Goal: Transaction & Acquisition: Obtain resource

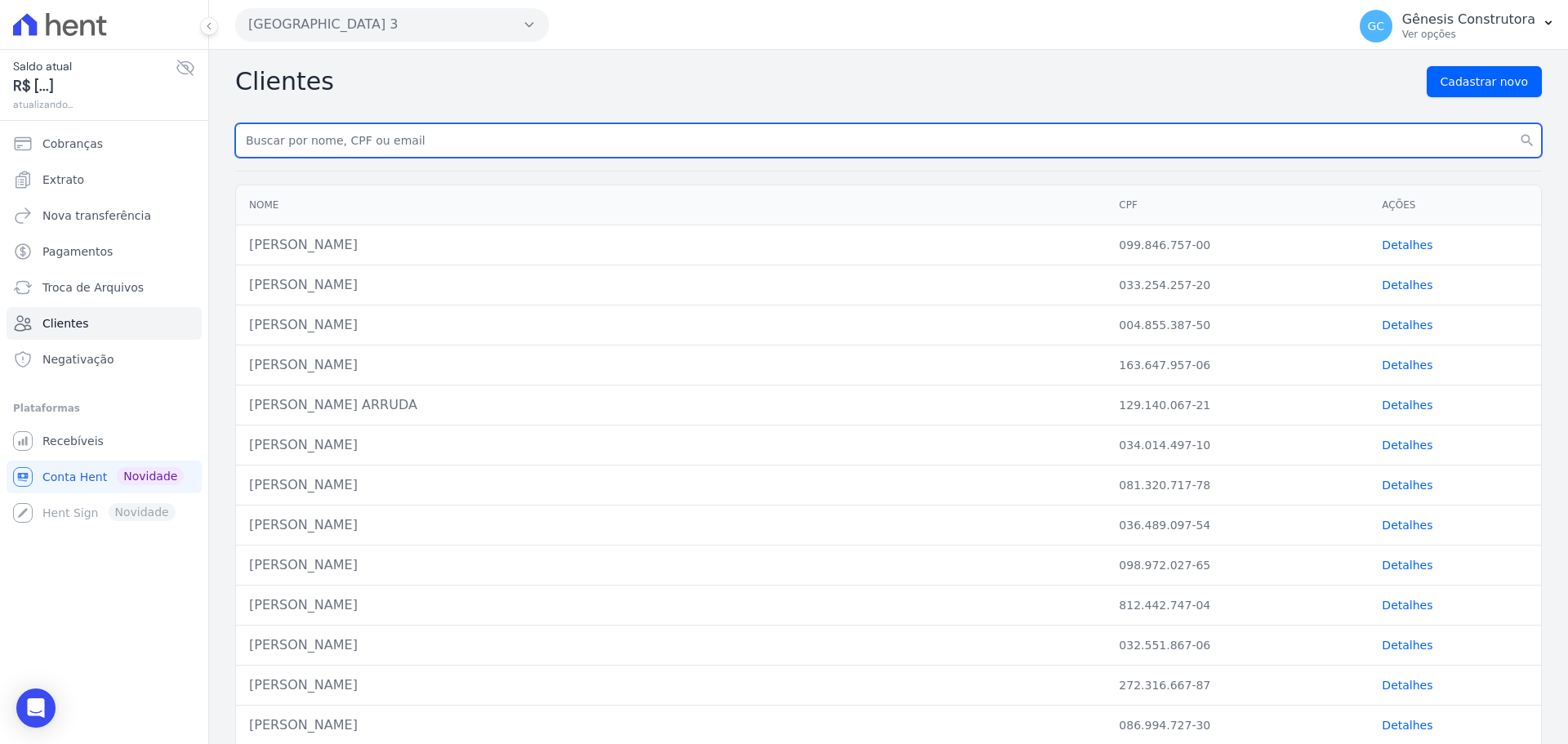
click at [337, 138] on input "text" at bounding box center [889, 140] width 1307 height 34
paste input "Rodrigo de Castro Lopes"
type input "Rodrigo de Castro Lopes"
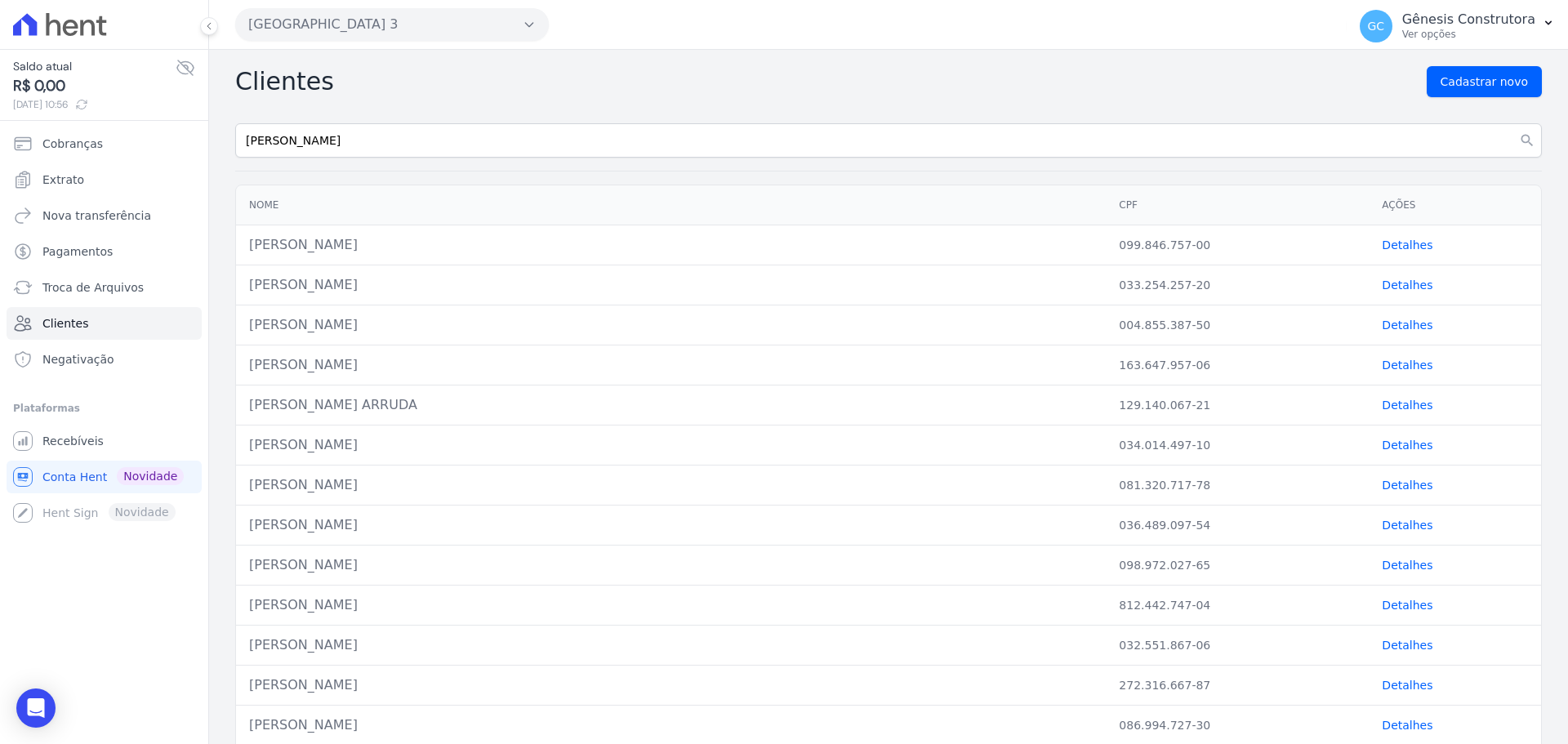
click at [340, 22] on button "[GEOGRAPHIC_DATA] 3" at bounding box center [392, 24] width 314 height 32
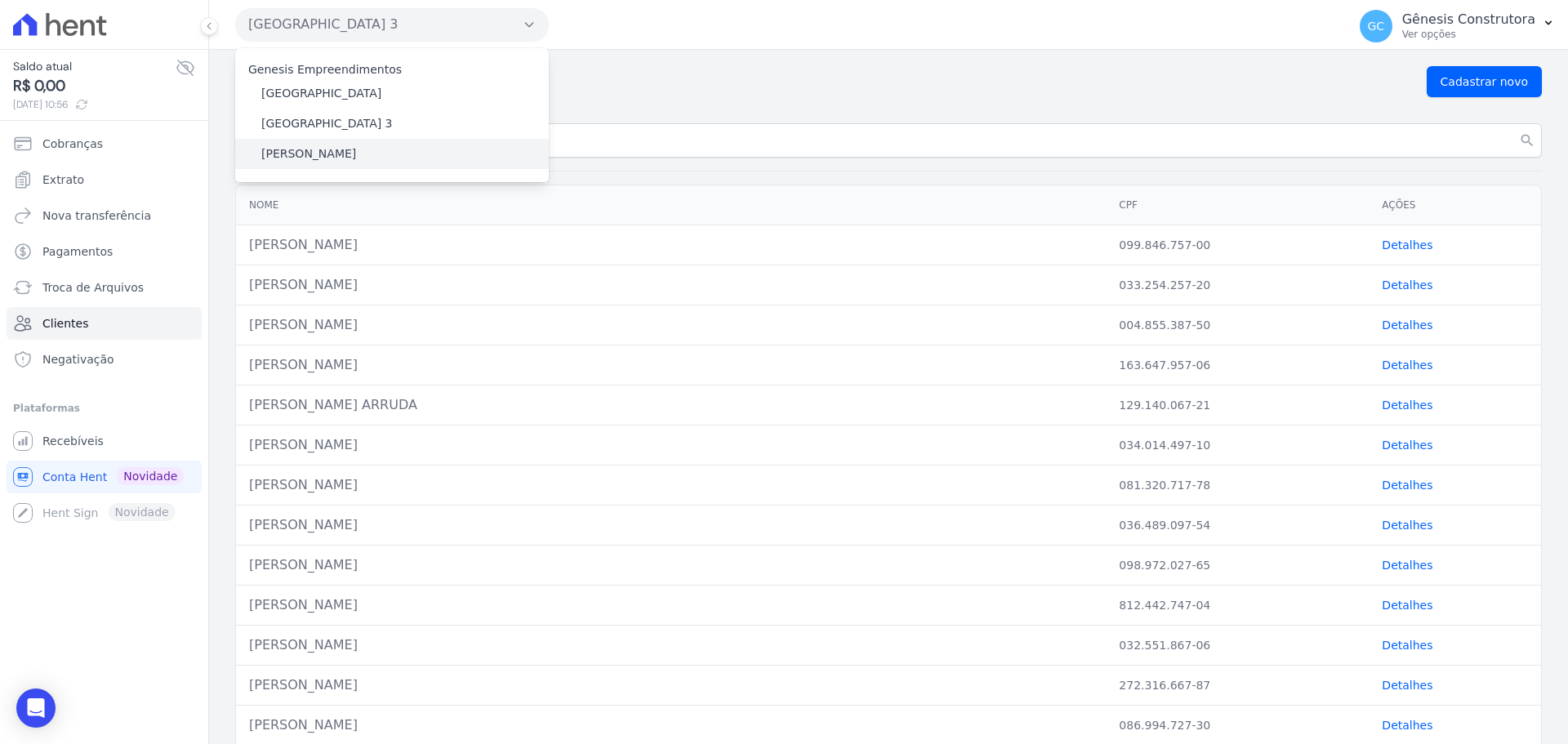
click at [287, 147] on label "[PERSON_NAME]" at bounding box center [308, 153] width 95 height 17
click at [0, 0] on input "[PERSON_NAME]" at bounding box center [0, 0] width 0 height 0
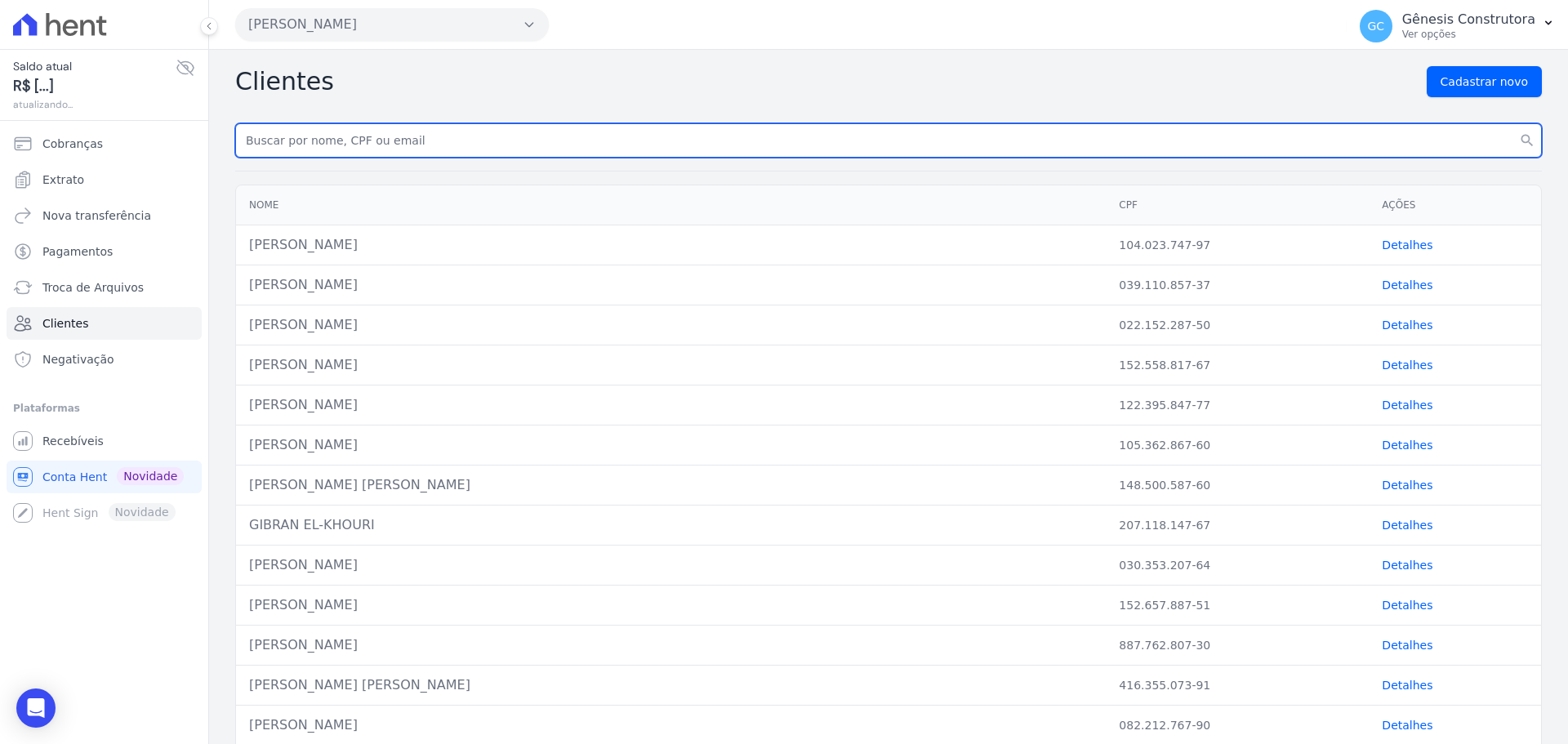
click at [891, 134] on input "text" at bounding box center [889, 140] width 1307 height 34
paste input "Rodrigo de Castro Lopes"
type input "Rodrigo de Castro Lopes"
click at [1512, 124] on button "search" at bounding box center [1527, 140] width 29 height 34
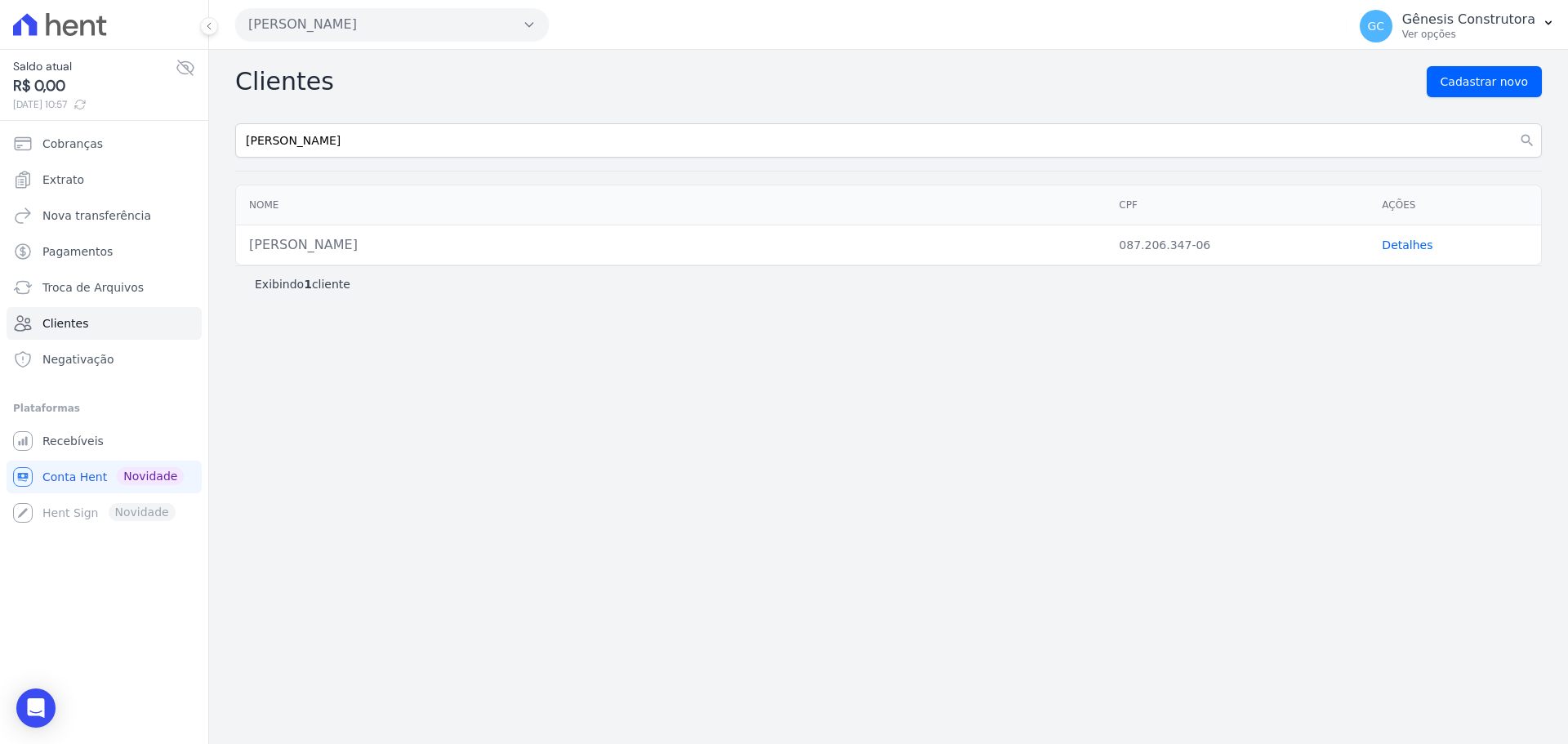
click at [1388, 244] on link "Detalhes" at bounding box center [1407, 244] width 51 height 13
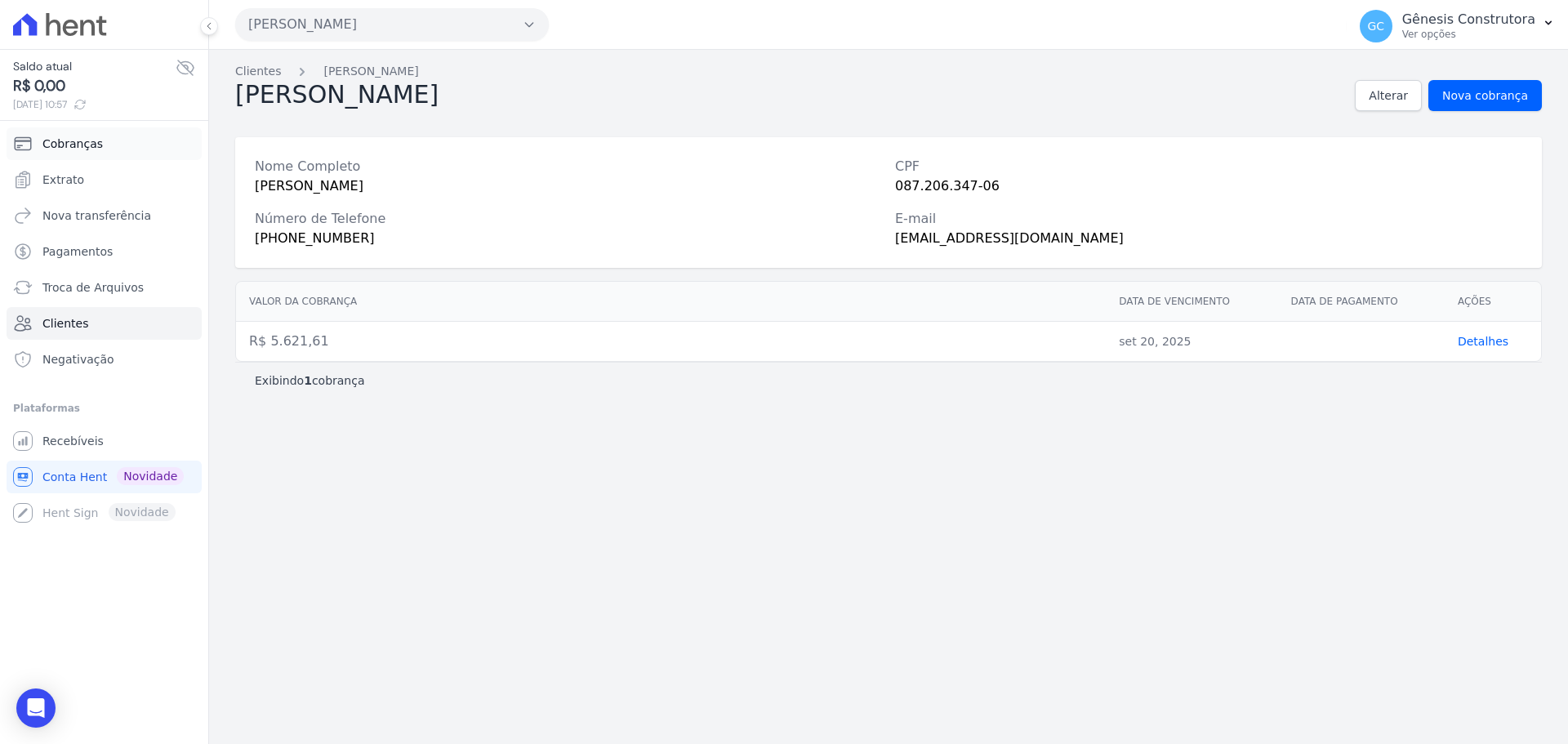
click at [110, 147] on link "Cobranças" at bounding box center [104, 143] width 195 height 32
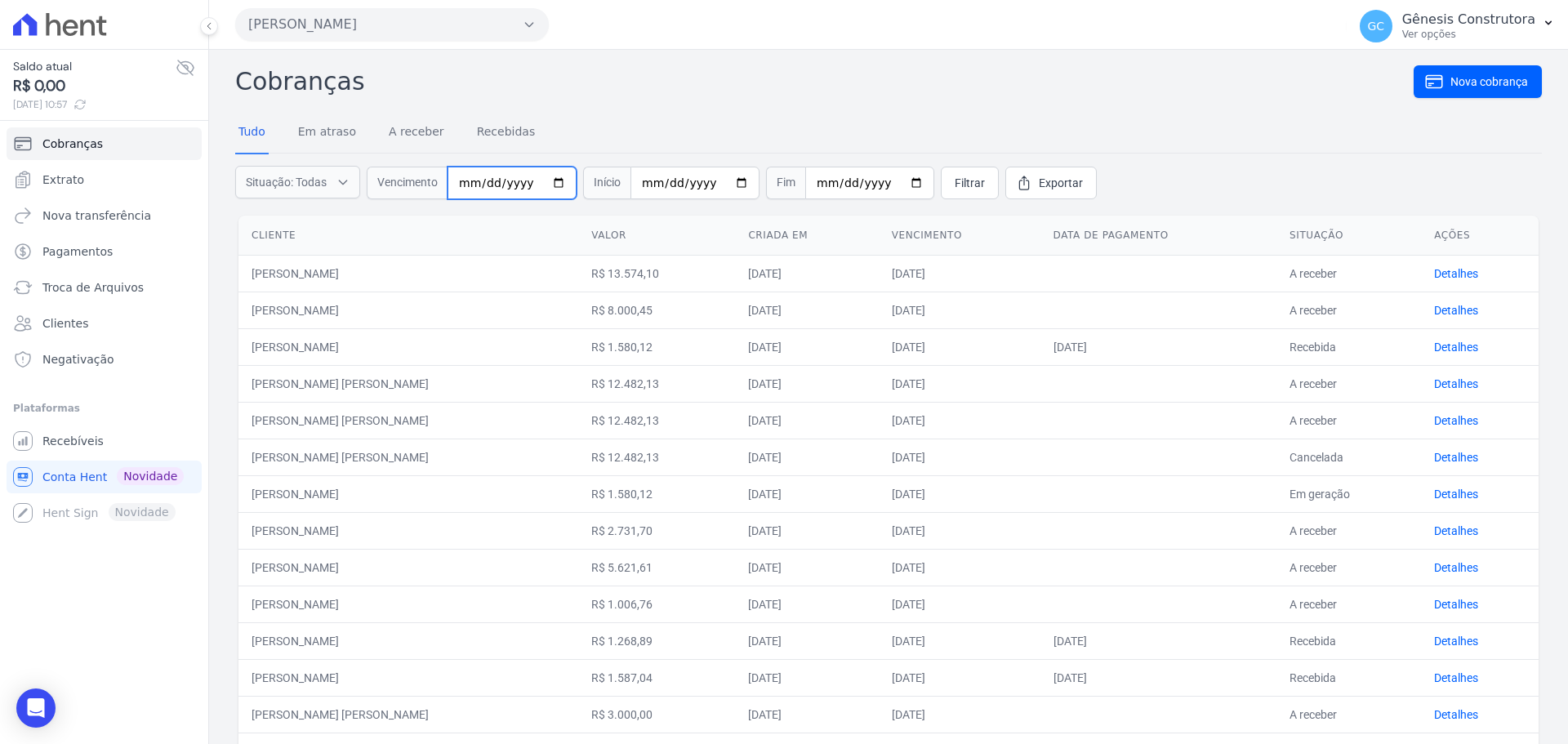
click at [466, 186] on input "date" at bounding box center [511, 183] width 129 height 32
type input "[DATE]"
click at [955, 182] on span "Filtrar" at bounding box center [969, 183] width 30 height 17
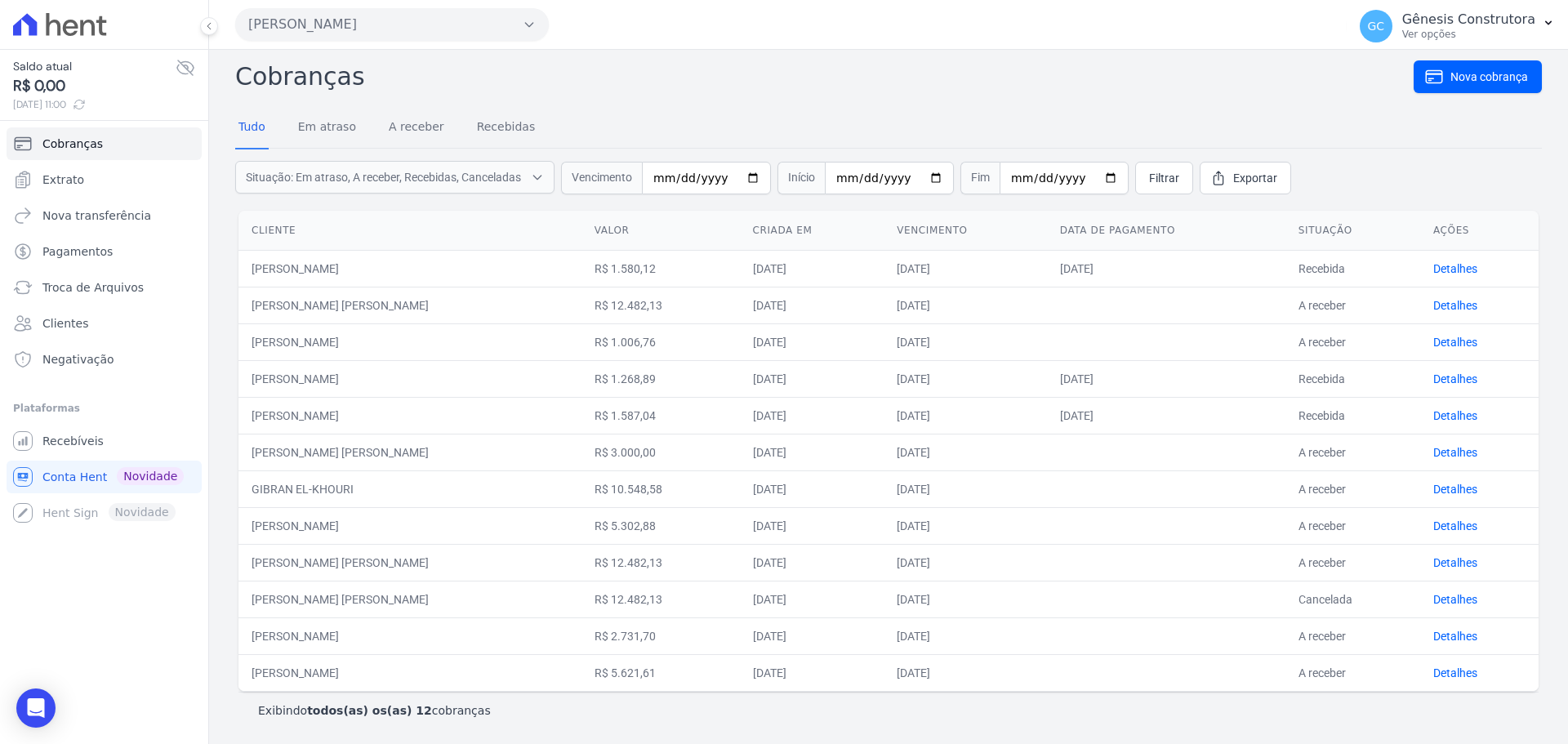
scroll to position [6, 0]
click at [1438, 673] on link "Detalhes" at bounding box center [1455, 671] width 44 height 13
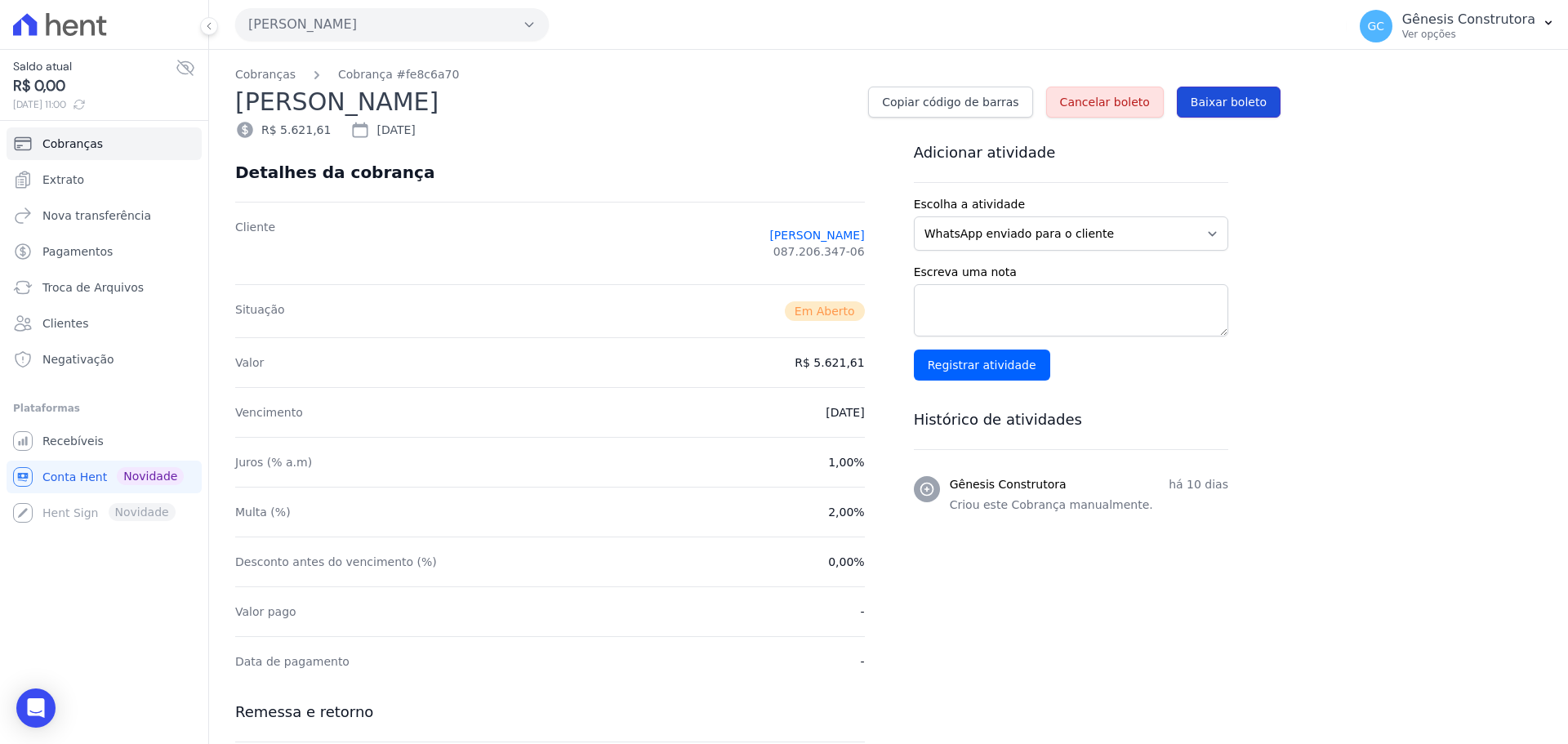
click at [1228, 94] on span "Baixar boleto" at bounding box center [1228, 102] width 76 height 17
